Goal: Complete application form

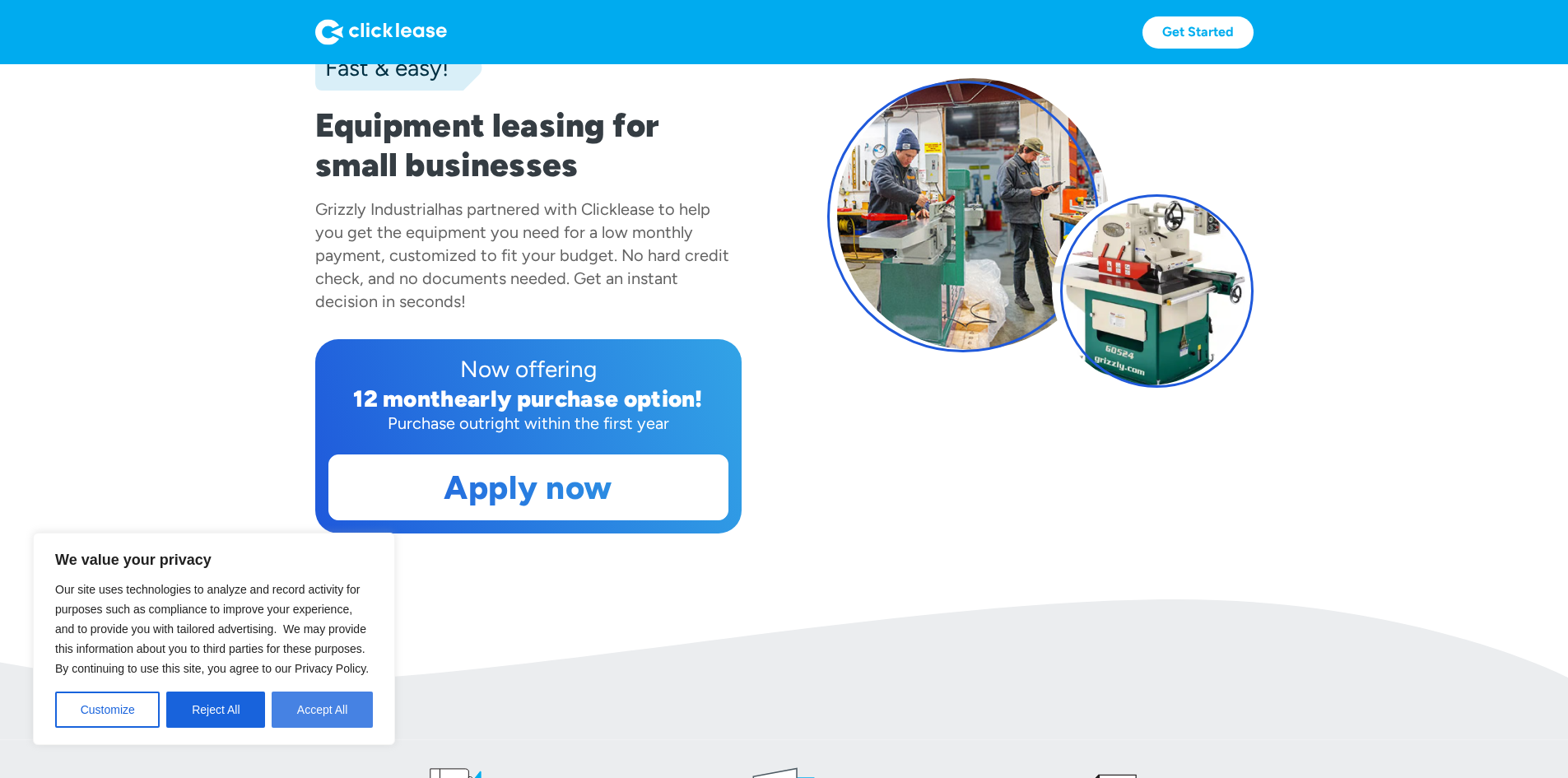
click at [348, 716] on button "Accept All" at bounding box center [321, 709] width 101 height 36
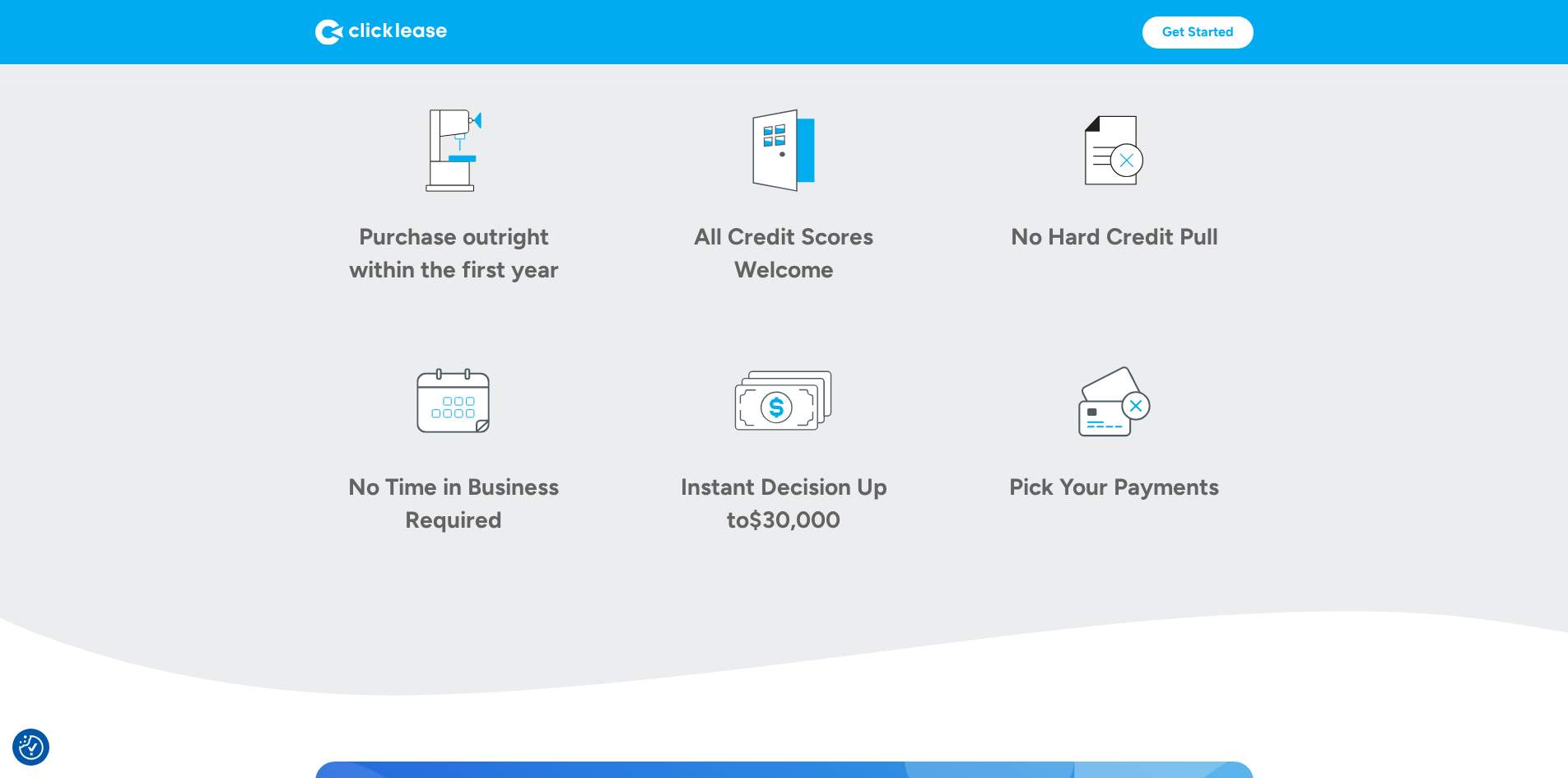
scroll to position [1235, 0]
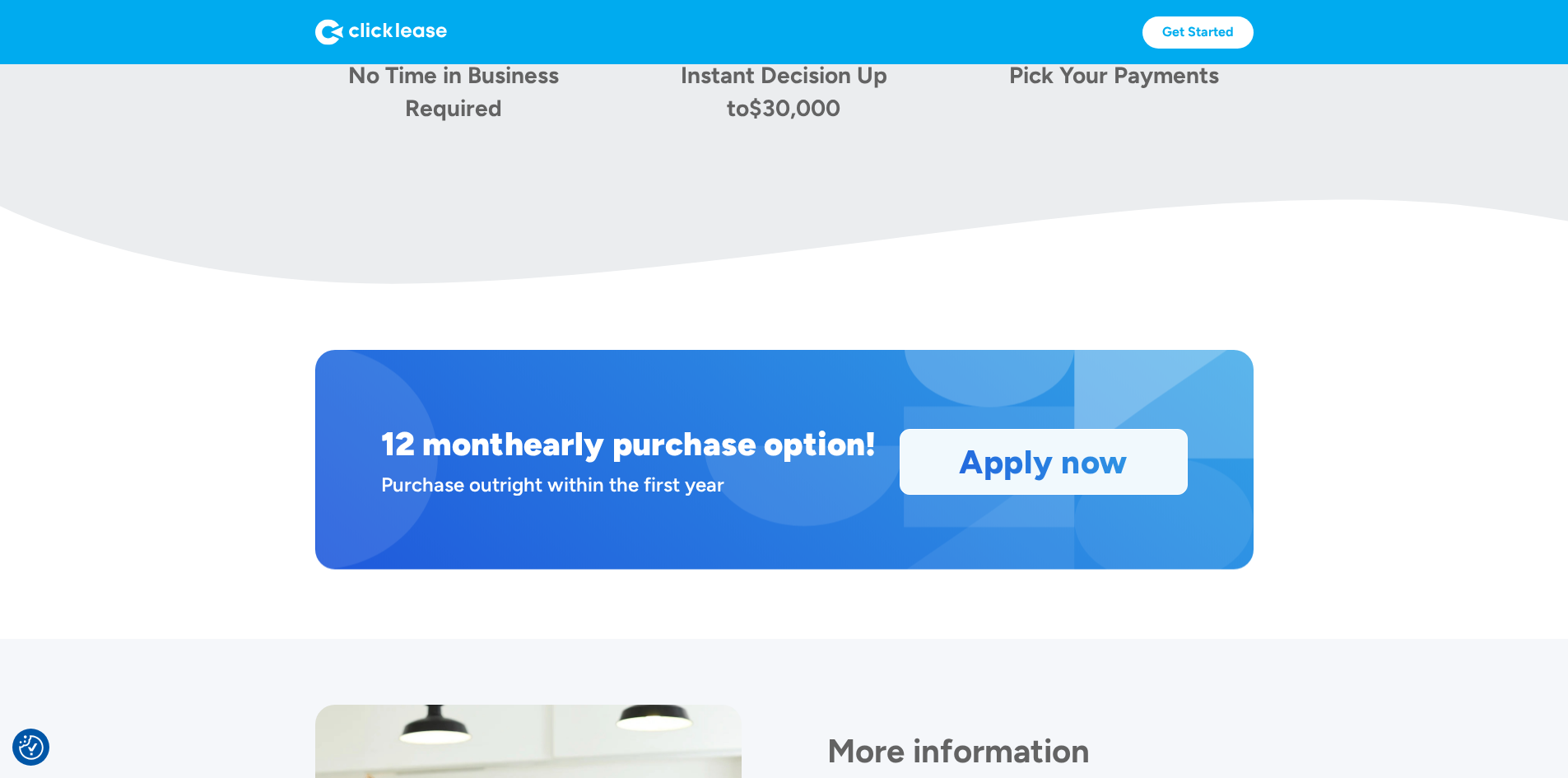
click at [1070, 494] on link "Apply now" at bounding box center [1043, 462] width 286 height 64
